Goal: Task Accomplishment & Management: Use online tool/utility

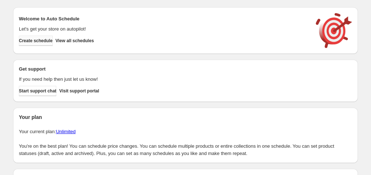
click at [53, 42] on span "Create schedule" at bounding box center [36, 41] width 34 height 6
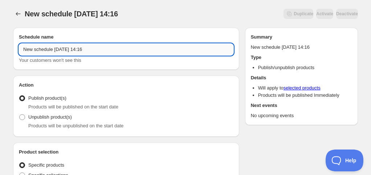
click at [89, 50] on input "New schedule [DATE] 14:16" at bounding box center [126, 50] width 215 height 12
drag, startPoint x: 54, startPoint y: 49, endPoint x: 67, endPoint y: 50, distance: 13.1
click at [67, 50] on input "Schedule for A6561 [DATE]" at bounding box center [126, 50] width 215 height 12
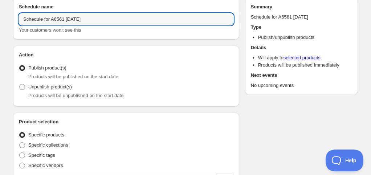
scroll to position [73, 0]
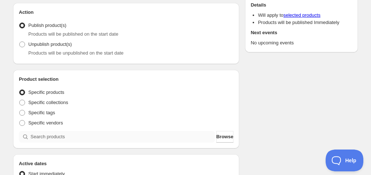
type input "Schedule for A6561 [DATE]"
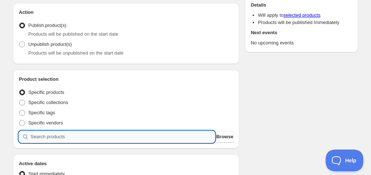
click at [71, 136] on input "search" at bounding box center [122, 137] width 184 height 12
paste input "A6561"
type input "A6561"
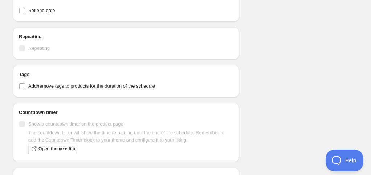
scroll to position [254, 0]
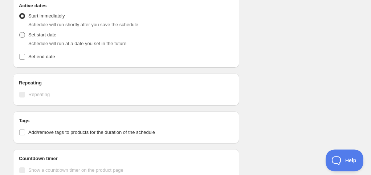
click at [46, 38] on span "Set start date" at bounding box center [42, 34] width 28 height 7
click at [20, 32] on input "Set start date" at bounding box center [19, 32] width 0 height 0
radio input "true"
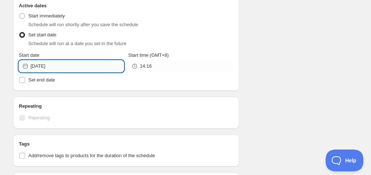
click at [51, 66] on input "[DATE]" at bounding box center [76, 66] width 93 height 12
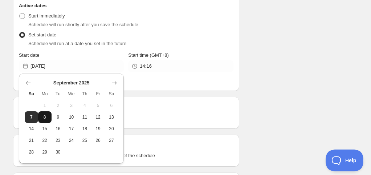
click at [46, 115] on span "8" at bounding box center [45, 117] width 8 height 6
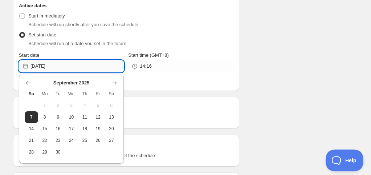
click at [53, 69] on input "[DATE]" at bounding box center [76, 66] width 93 height 12
click at [60, 117] on span "9" at bounding box center [58, 117] width 8 height 6
type input "[DATE]"
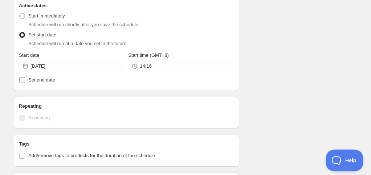
click at [41, 77] on span "Set end date" at bounding box center [41, 79] width 27 height 5
click at [25, 77] on input "Set end date" at bounding box center [22, 80] width 6 height 6
checkbox input "true"
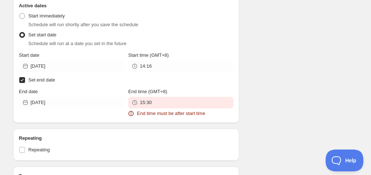
click at [52, 89] on div "End date" at bounding box center [71, 91] width 105 height 7
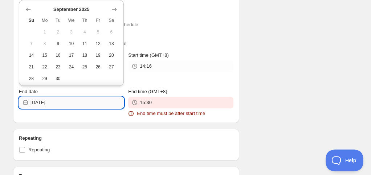
click at [52, 99] on input "[DATE]" at bounding box center [76, 103] width 93 height 12
click at [68, 43] on span "10" at bounding box center [72, 44] width 8 height 6
type input "[DATE]"
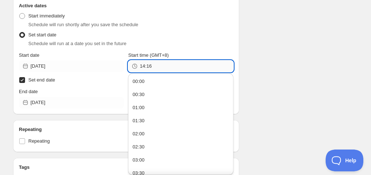
click at [147, 65] on input "14:16" at bounding box center [186, 66] width 93 height 12
click at [141, 79] on div "00:00" at bounding box center [139, 81] width 12 height 7
type input "00:00"
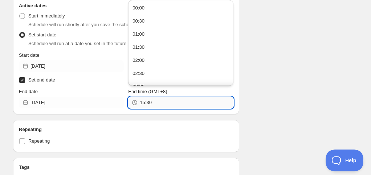
click at [155, 105] on input "15:30" at bounding box center [186, 103] width 93 height 12
click at [154, 7] on button "00:00" at bounding box center [180, 8] width 101 height 12
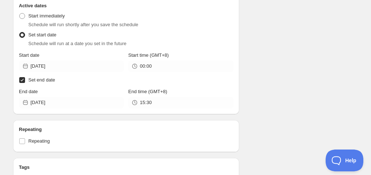
type input "00:00"
click at [259, 70] on div "Schedule name Schedule for A6561 [DATE] Your customers won't see this Action Ac…" at bounding box center [182, 79] width 351 height 622
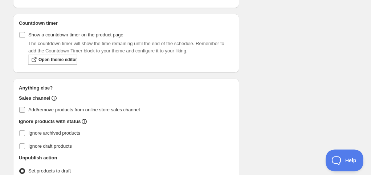
click at [33, 110] on span "Add/remove products from online store sales channel" at bounding box center [83, 109] width 111 height 5
click at [25, 110] on input "Add/remove products from online store sales channel" at bounding box center [22, 110] width 6 height 6
checkbox input "true"
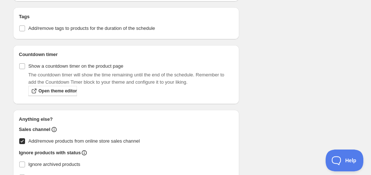
scroll to position [363, 0]
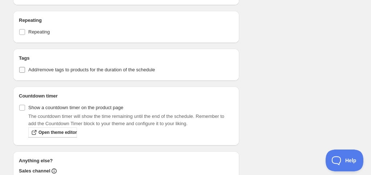
click at [55, 68] on span "Add/remove tags to products for the duration of the schedule" at bounding box center [91, 69] width 127 height 5
click at [25, 68] on input "Add/remove tags to products for the duration of the schedule" at bounding box center [22, 70] width 6 height 6
checkbox input "true"
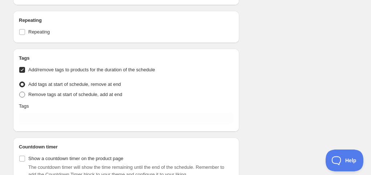
click at [64, 94] on span "Remove tags at start of schedule, add at end" at bounding box center [75, 93] width 94 height 5
click at [20, 92] on input "Remove tags at start of schedule, add at end" at bounding box center [19, 91] width 0 height 0
radio input "true"
click at [57, 129] on div "Tags Add/remove tags to products for the duration of the schedule Tag type Add …" at bounding box center [126, 90] width 226 height 83
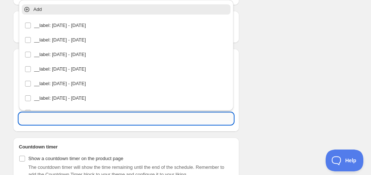
click at [60, 121] on input "text" at bounding box center [126, 119] width 215 height 12
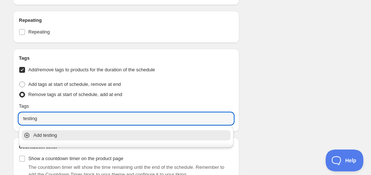
click at [47, 134] on p "Add testing" at bounding box center [131, 134] width 196 height 7
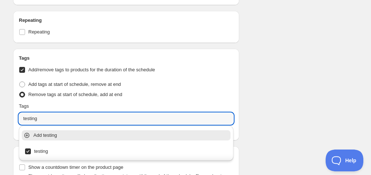
type input "testing"
click at [252, 111] on div "Schedule name Schedule for A6561 [DATE] Your customers won't see this Action Ac…" at bounding box center [182, 0] width 351 height 682
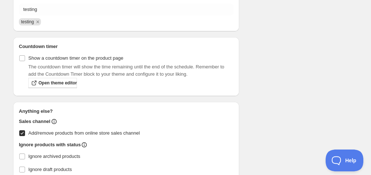
scroll to position [543, 0]
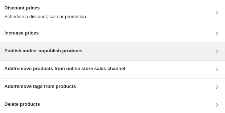
click at [36, 23] on div "Publish and/or unpublish products" at bounding box center [112, 51] width 225 height 17
